Goal: Task Accomplishment & Management: Manage account settings

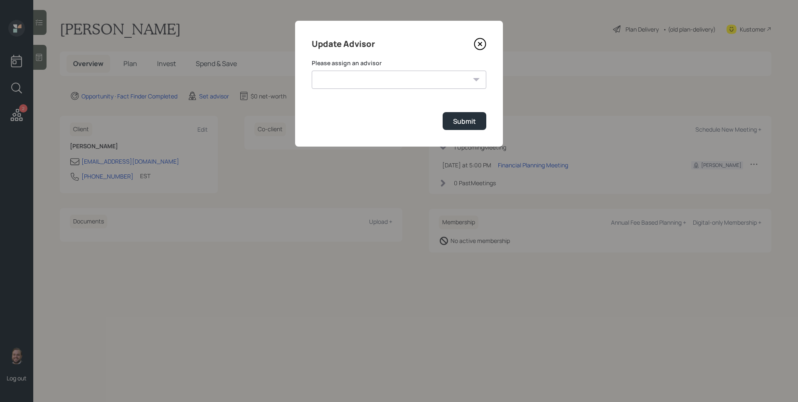
select select "d946c976-65aa-4529-ac9d-02c4f1114fc0"
click at [312, 71] on select "[PERSON_NAME] [PERSON_NAME] [PERSON_NAME] [PERSON_NAME] End [PERSON_NAME] [PERS…" at bounding box center [399, 80] width 175 height 18
click at [458, 123] on div "Submit" at bounding box center [464, 121] width 23 height 9
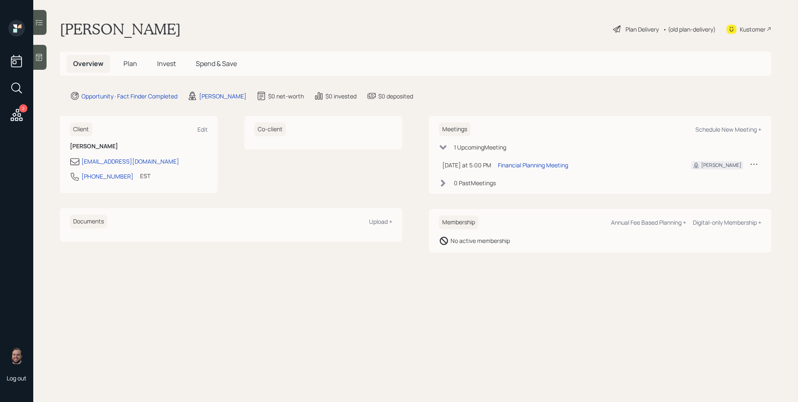
click at [30, 56] on div "2 Log out" at bounding box center [16, 201] width 33 height 402
click at [42, 57] on icon at bounding box center [39, 57] width 6 height 7
